Goal: Task Accomplishment & Management: Manage account settings

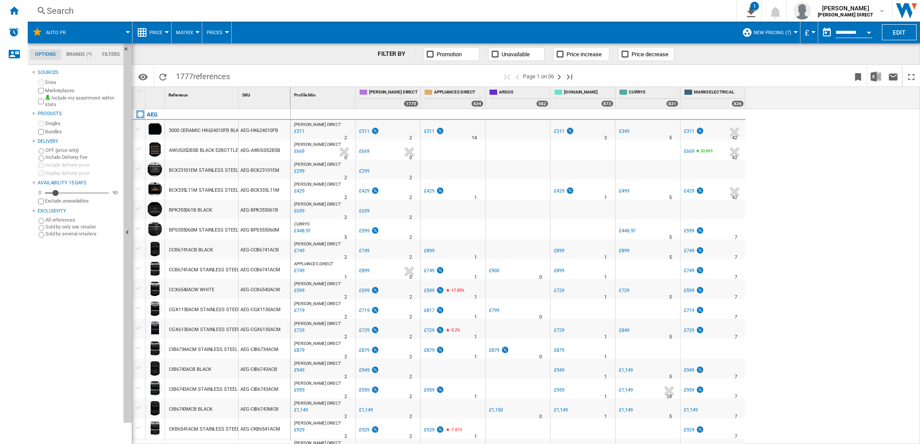
click at [6, 10] on div "Home" at bounding box center [14, 11] width 28 height 22
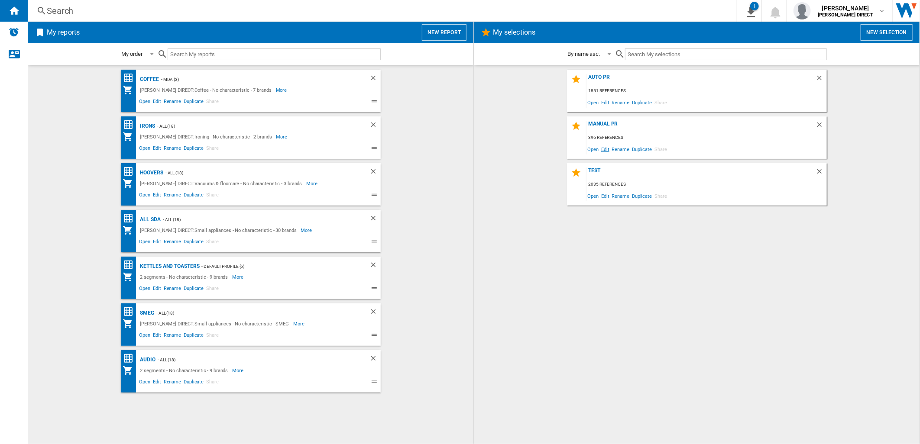
click at [604, 149] on span "Edit" at bounding box center [605, 149] width 11 height 12
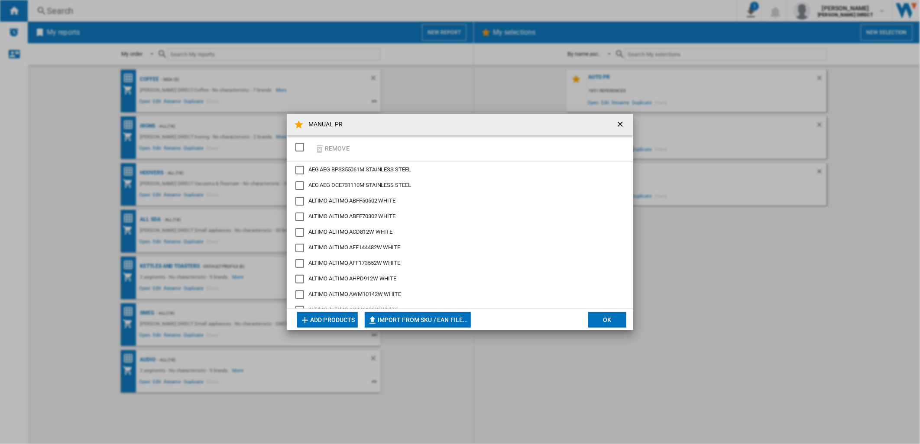
click at [295, 146] on div "SELECTIONS.EDITION_POPUP.SELECT_DESELECT" at bounding box center [299, 147] width 9 height 9
click at [335, 146] on button "Remove" at bounding box center [332, 148] width 40 height 20
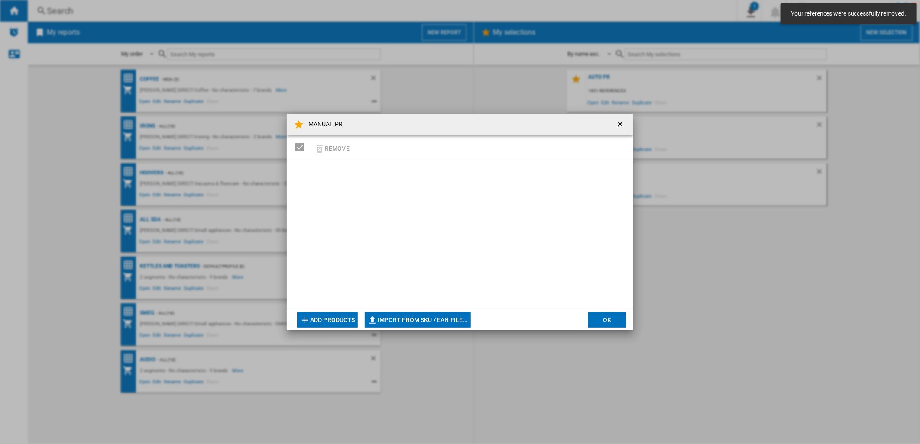
click at [408, 321] on button "Import from SKU / EAN file..." at bounding box center [418, 320] width 106 height 16
type input "**********"
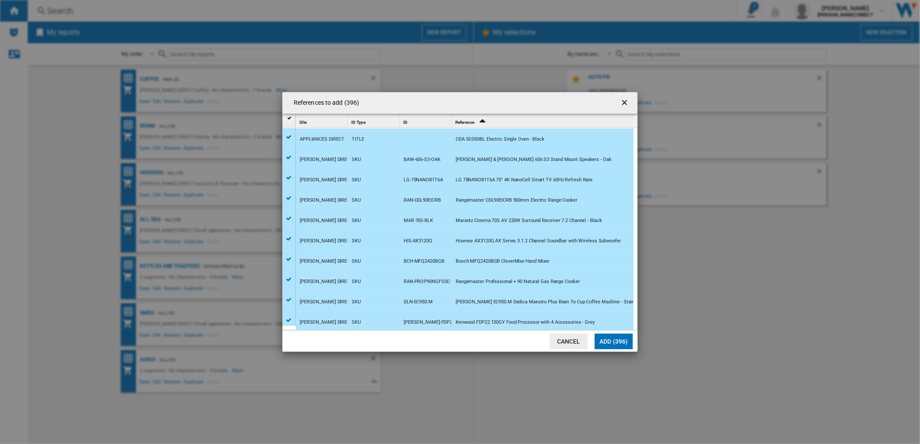
click at [622, 343] on button "Add (396)" at bounding box center [614, 342] width 38 height 16
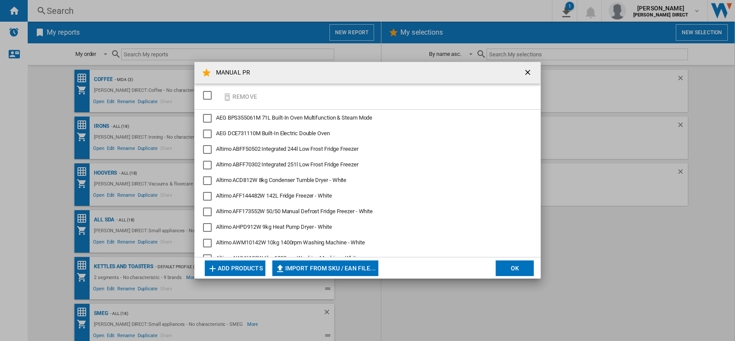
click at [522, 273] on button "OK" at bounding box center [515, 268] width 38 height 16
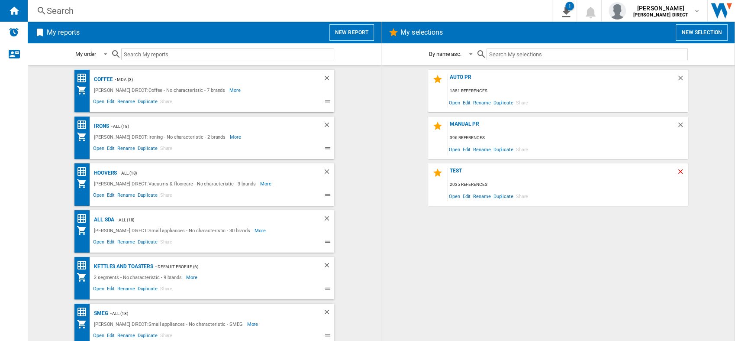
click at [679, 175] on ng-md-icon "Delete" at bounding box center [682, 173] width 10 height 10
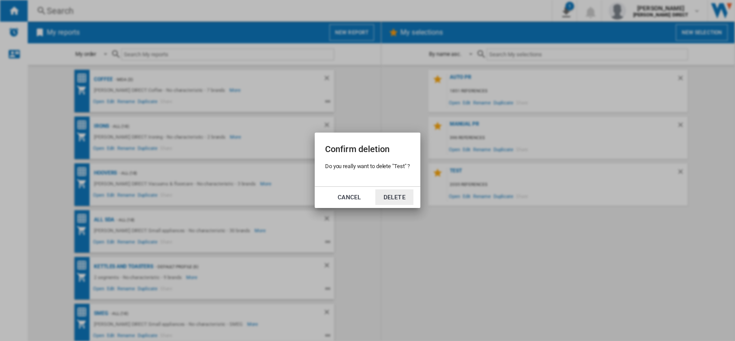
click at [406, 194] on button "Delete" at bounding box center [395, 197] width 38 height 16
